Goal: Task Accomplishment & Management: Complete application form

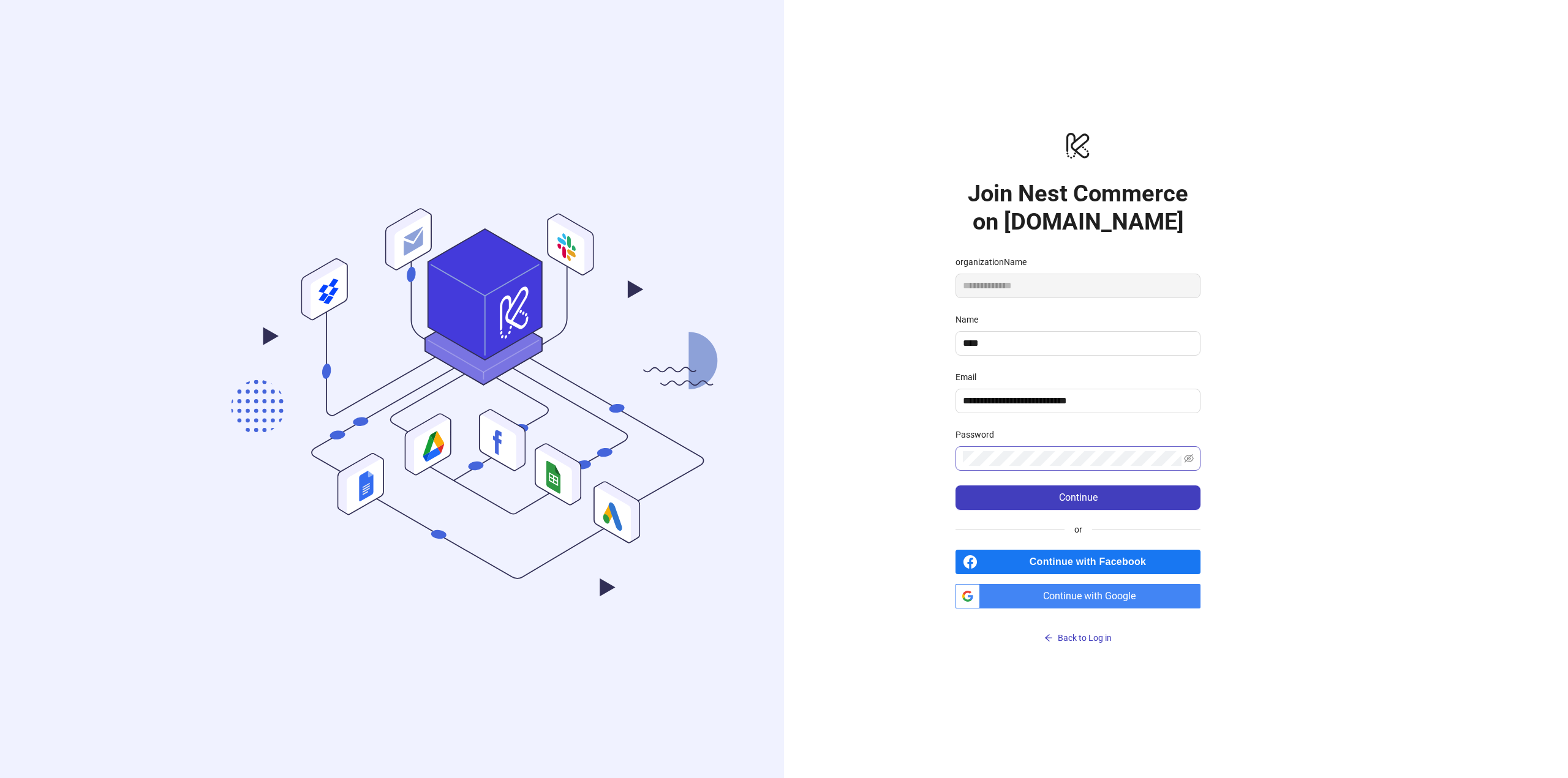
click at [1009, 450] on span at bounding box center [1078, 459] width 245 height 25
click at [1061, 502] on span "Continue" at bounding box center [1078, 497] width 39 height 11
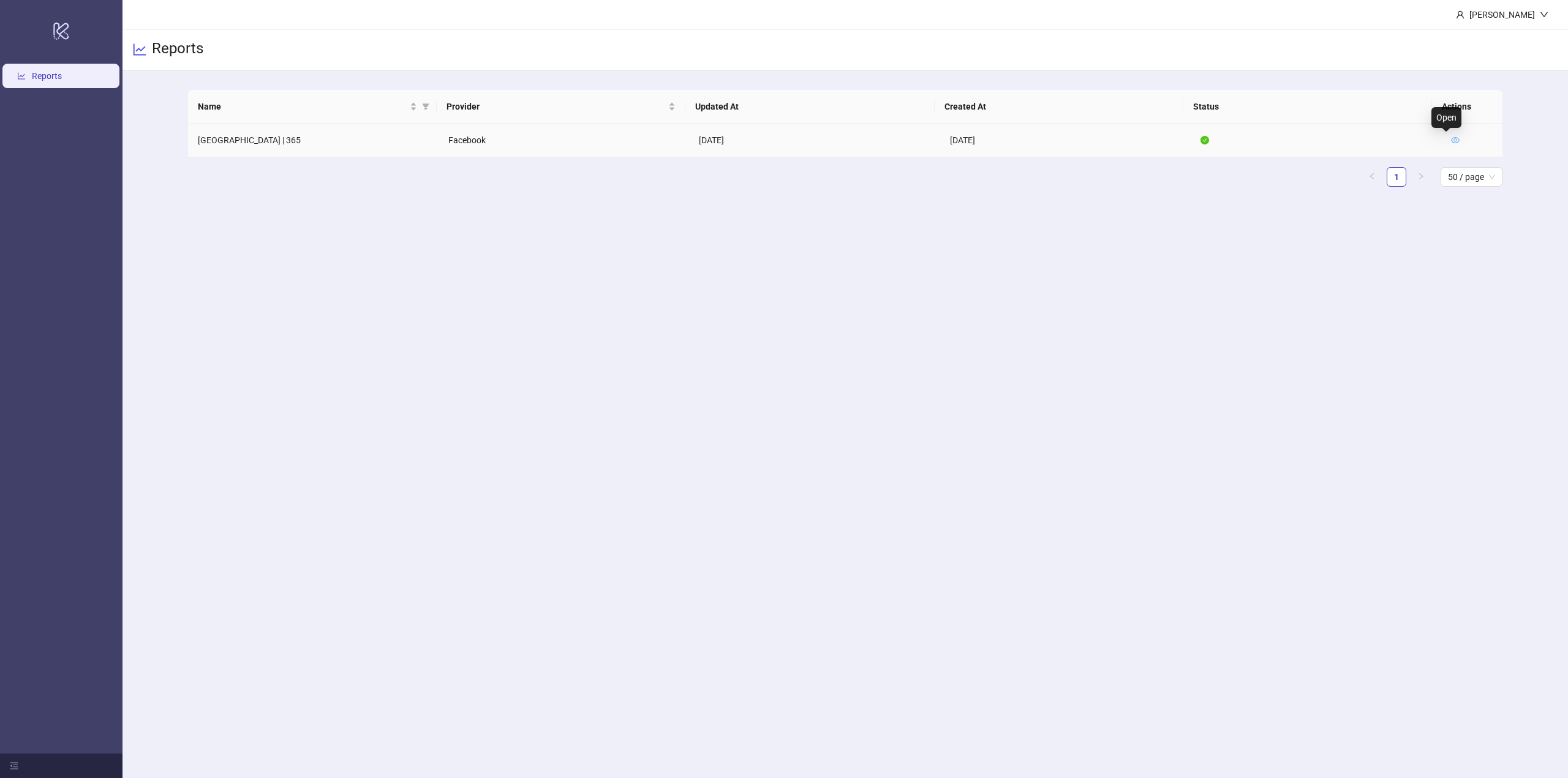
click at [1451, 141] on icon "eye" at bounding box center [1455, 140] width 9 height 6
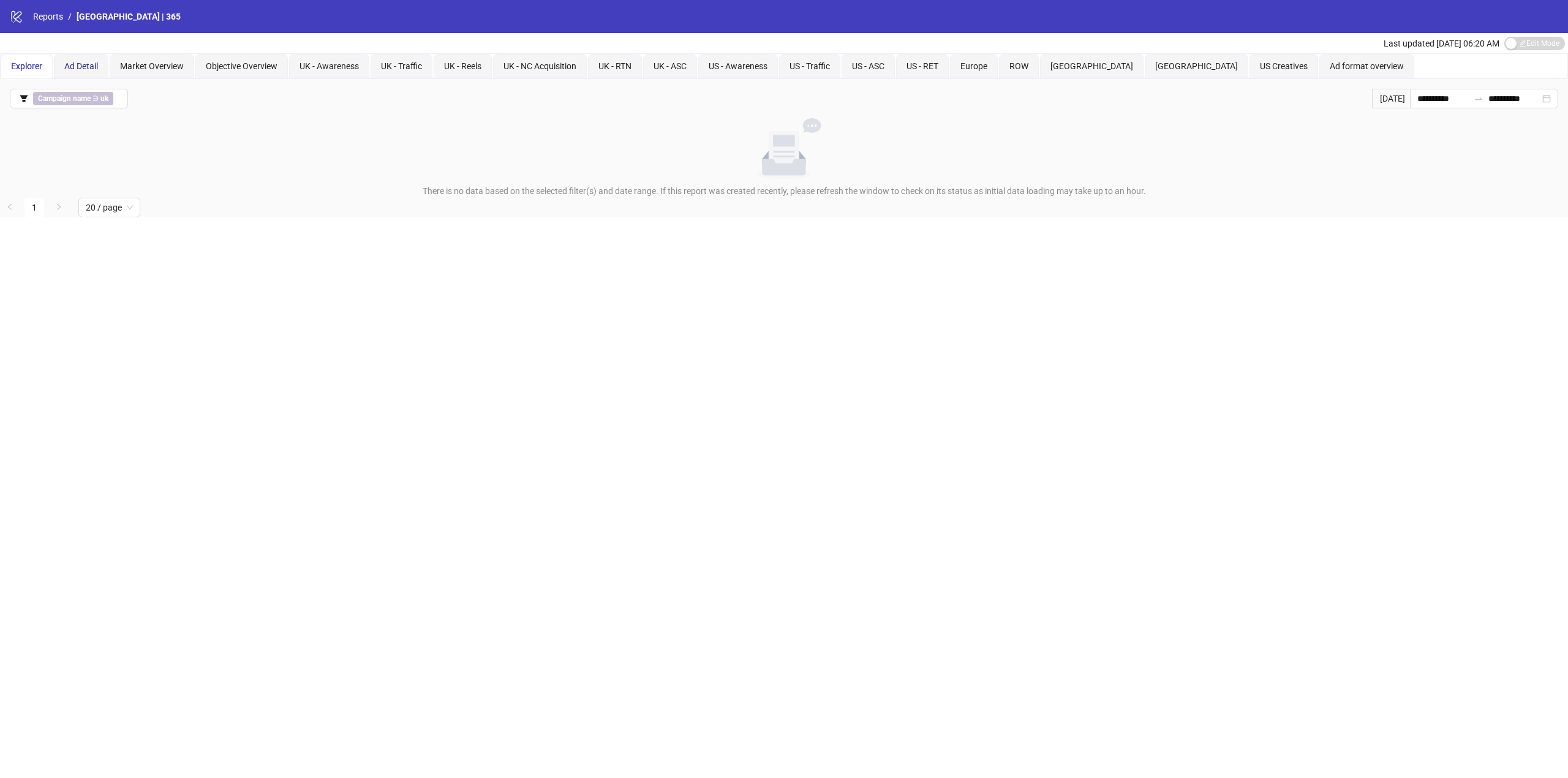
click at [74, 67] on span "Ad Detail" at bounding box center [80, 66] width 33 height 9
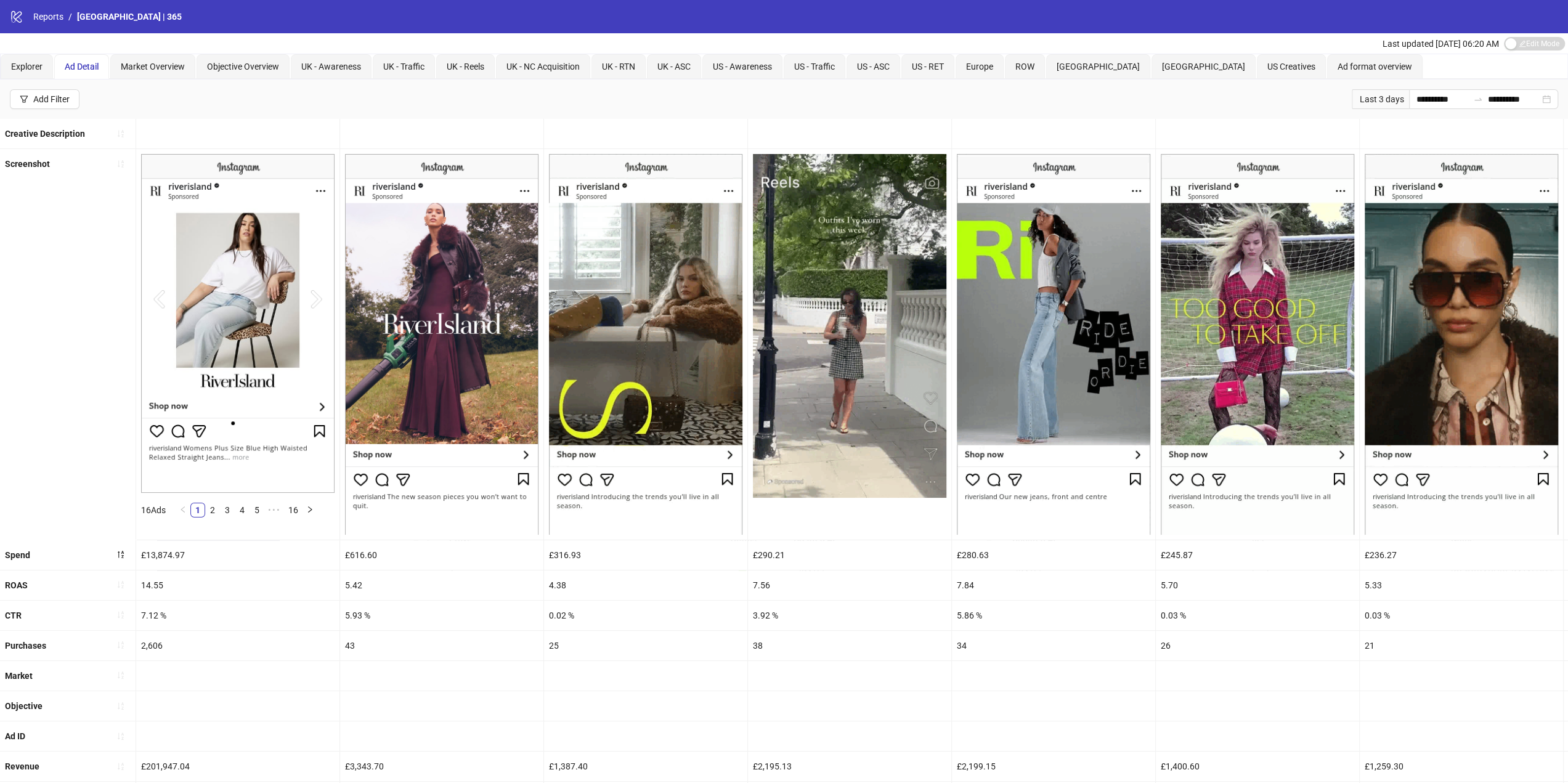
scroll to position [115, 0]
